Goal: Task Accomplishment & Management: Manage account settings

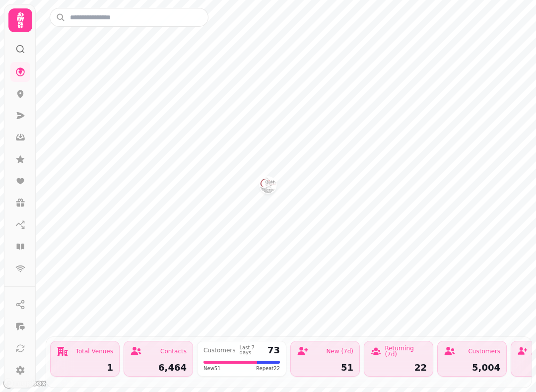
click at [22, 20] on icon at bounding box center [20, 20] width 20 height 20
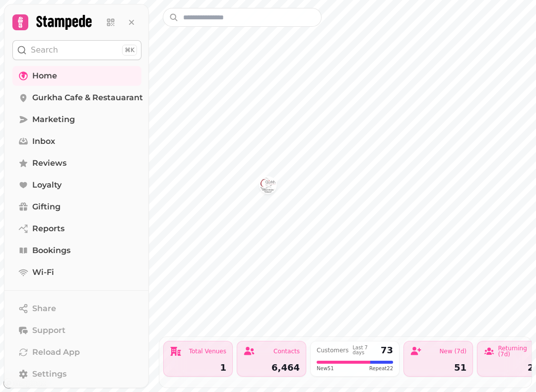
click at [66, 244] on link "Bookings" at bounding box center [76, 251] width 129 height 20
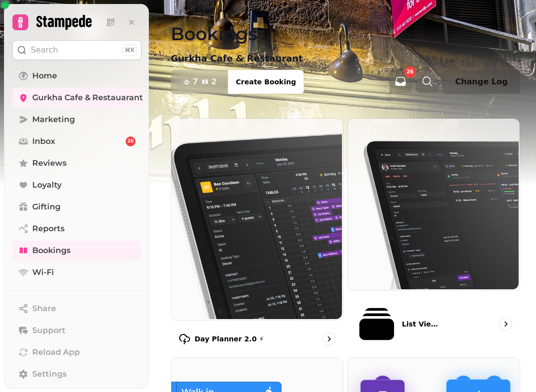
click at [402, 319] on p "List View 2.0 ⚡ (New)" at bounding box center [422, 324] width 41 height 10
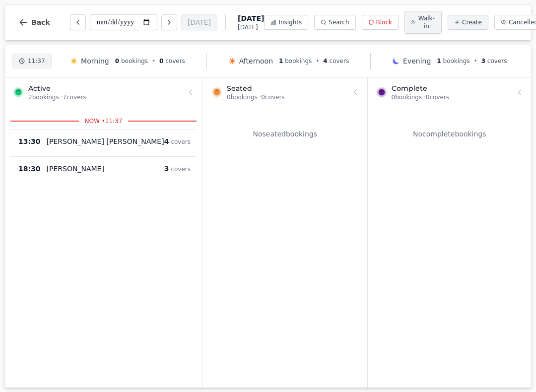
click at [29, 25] on button "Back" at bounding box center [34, 22] width 48 height 24
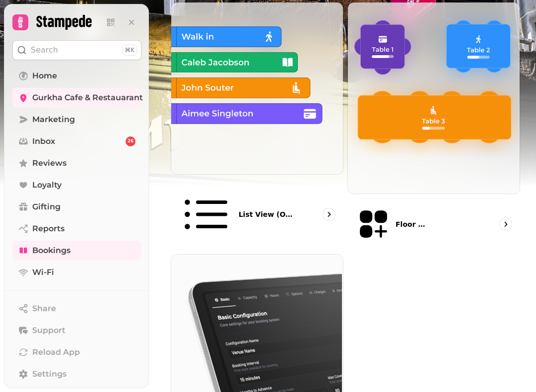
scroll to position [323, 0]
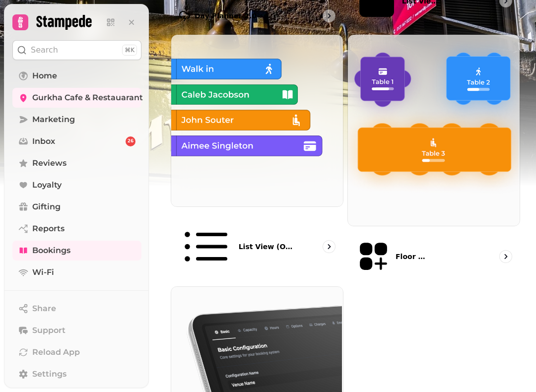
click at [329, 242] on icon "go to" at bounding box center [329, 247] width 10 height 10
